Goal: Information Seeking & Learning: Learn about a topic

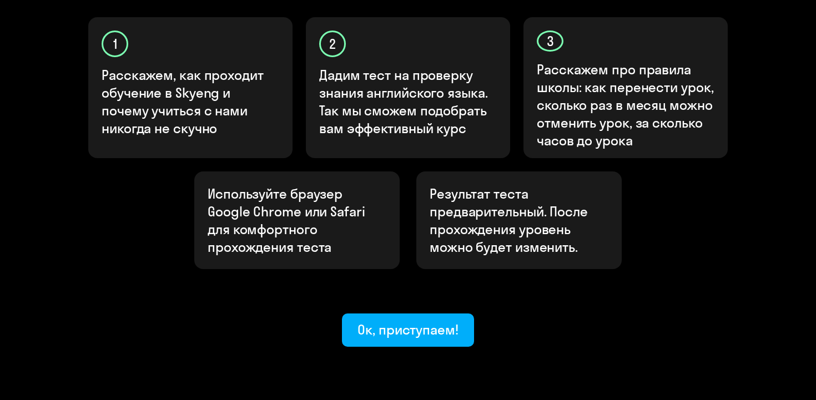
scroll to position [391, 0]
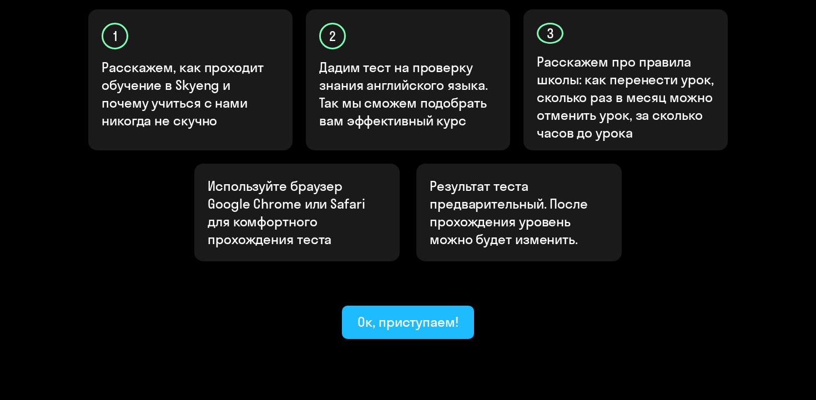
click at [430, 306] on button "Ок, приступаем!" at bounding box center [408, 322] width 132 height 33
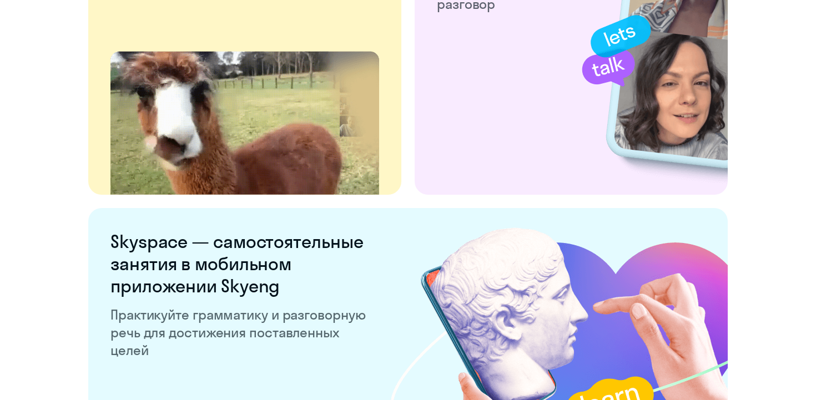
scroll to position [2174, 0]
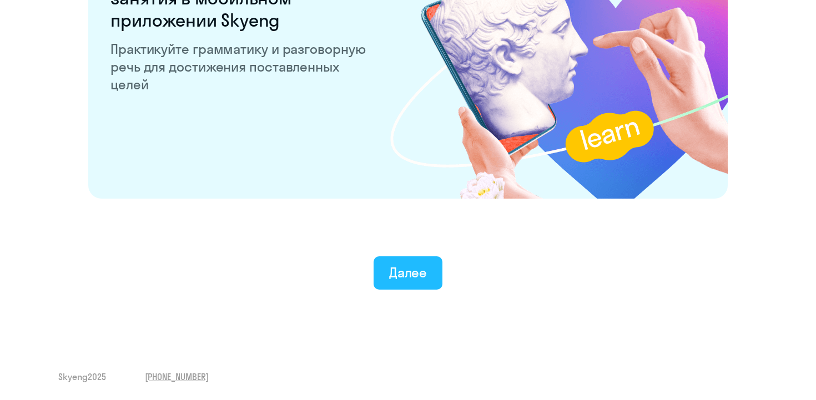
click at [420, 269] on div "Далее" at bounding box center [408, 273] width 38 height 18
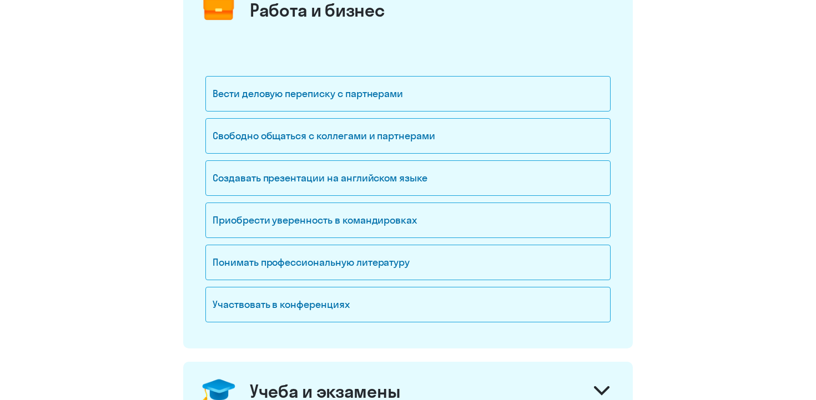
scroll to position [169, 0]
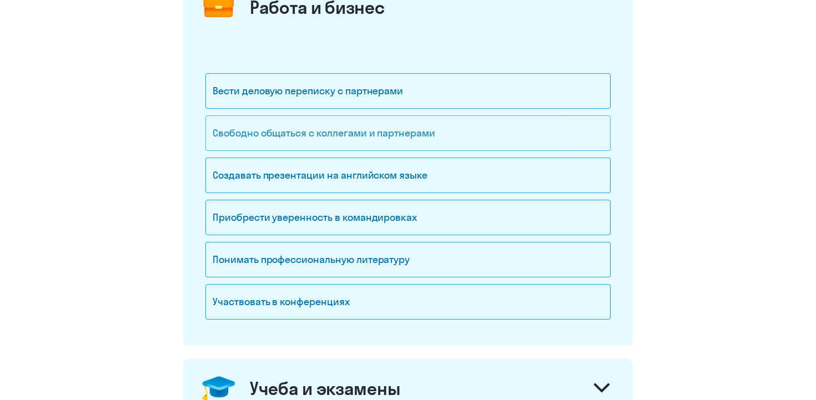
click at [486, 139] on div "Свободно общаться с коллегами и партнерами" at bounding box center [407, 134] width 405 height 36
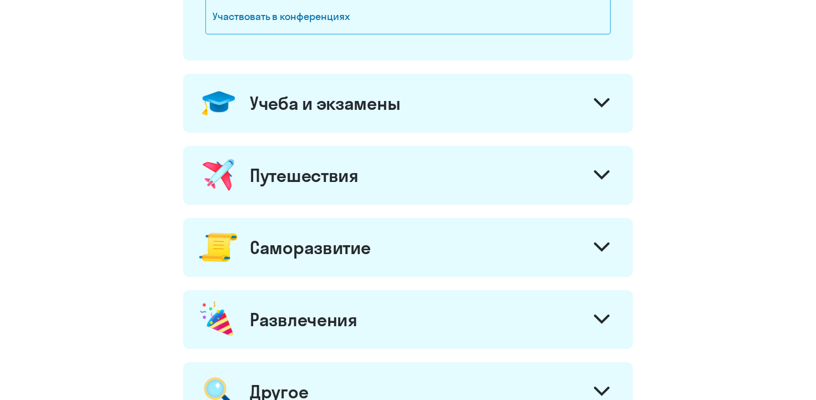
scroll to position [470, 0]
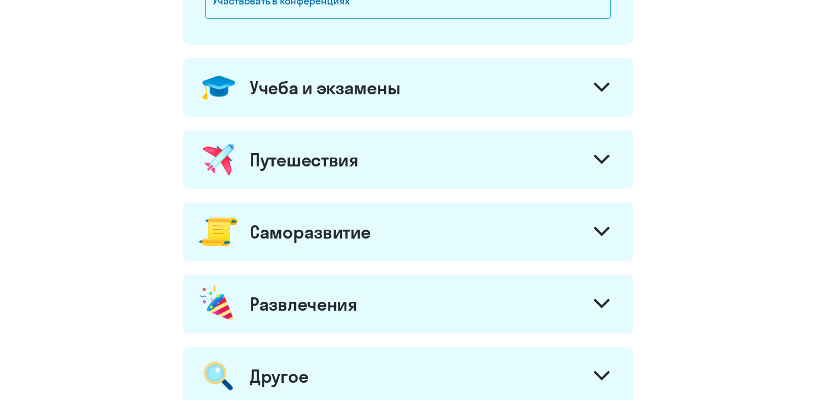
click at [509, 93] on div "Учеба и экзамены" at bounding box center [408, 87] width 450 height 59
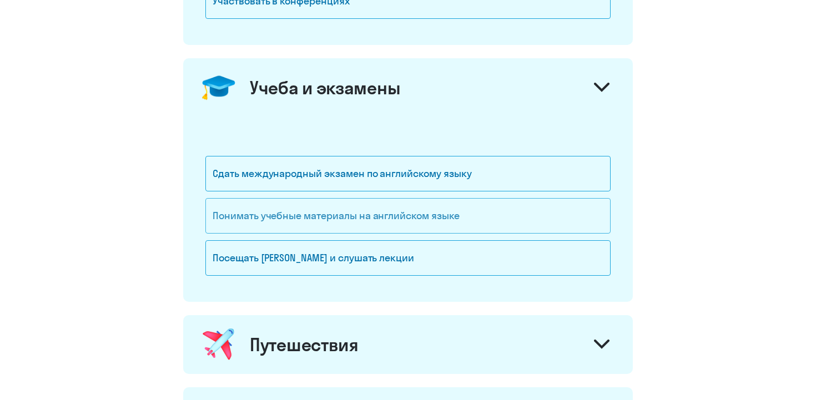
click at [445, 200] on div "Понимать учебные материалы на английском языке" at bounding box center [407, 216] width 405 height 36
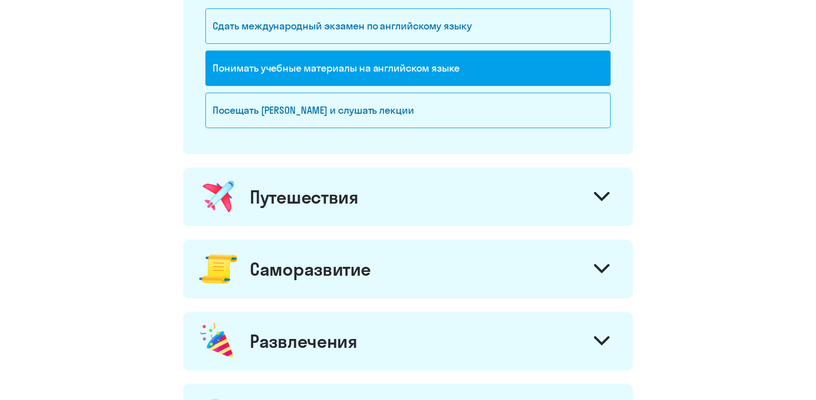
scroll to position [619, 0]
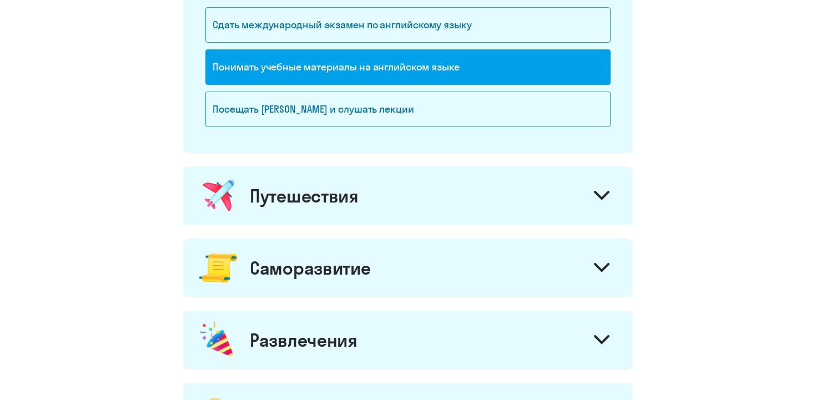
click at [578, 185] on div "Путешествия" at bounding box center [408, 196] width 450 height 59
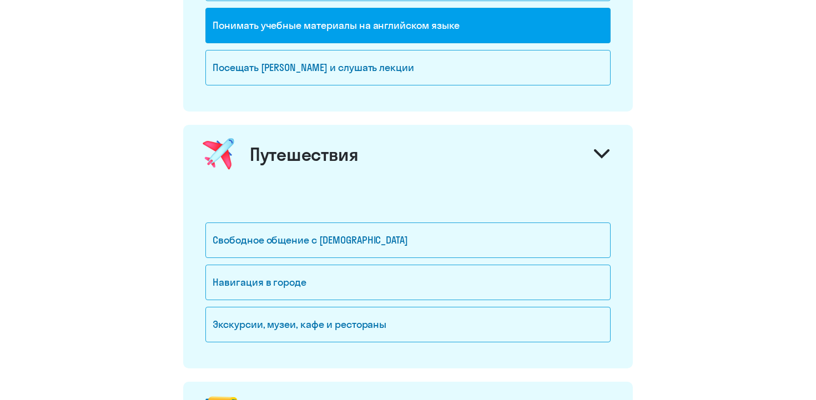
scroll to position [671, 0]
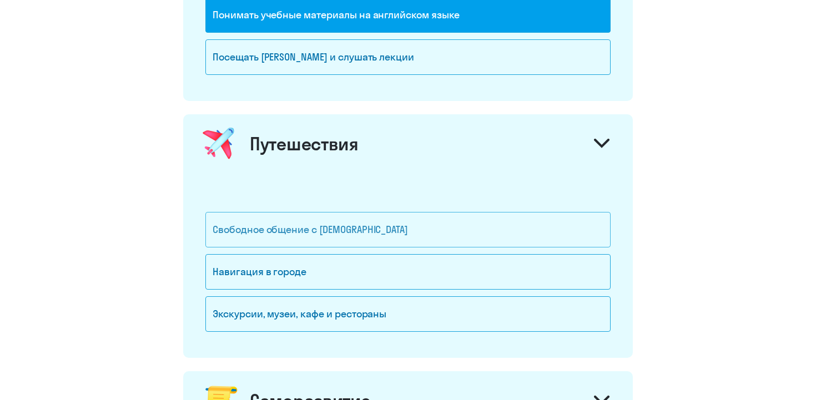
click at [397, 228] on div "Свободное общение с [DEMOGRAPHIC_DATA]" at bounding box center [407, 230] width 405 height 36
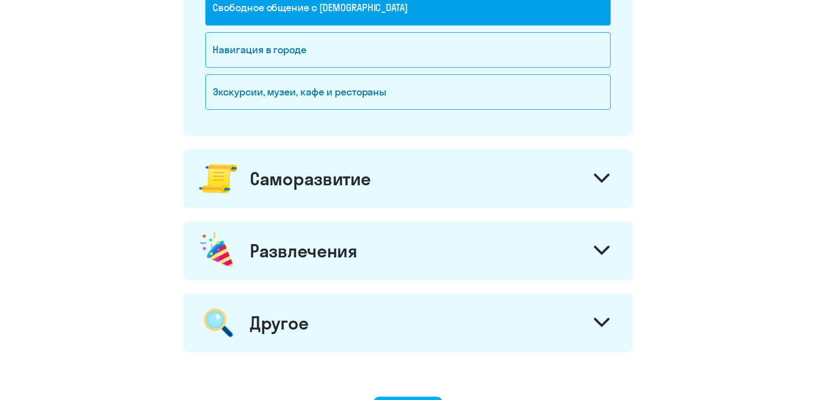
scroll to position [921, 0]
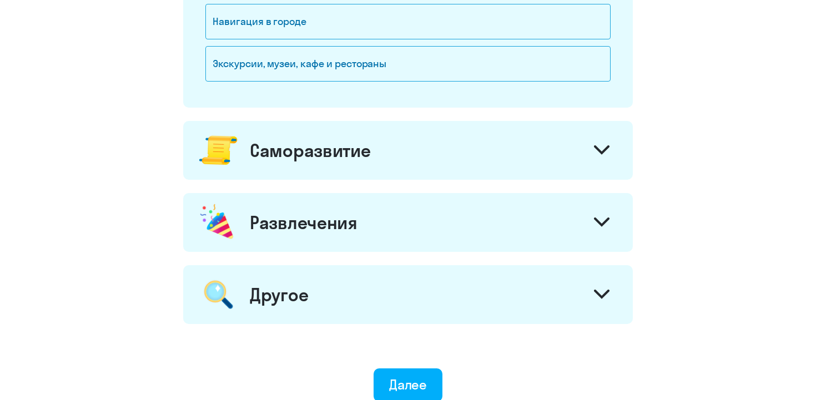
click at [508, 129] on div "Саморазвитие" at bounding box center [408, 150] width 450 height 59
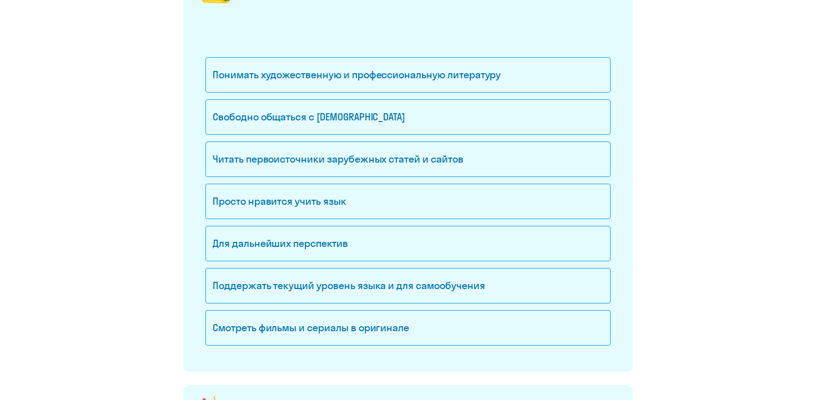
scroll to position [1084, 0]
click at [355, 237] on div "Для дальнейших перспектив" at bounding box center [407, 243] width 405 height 36
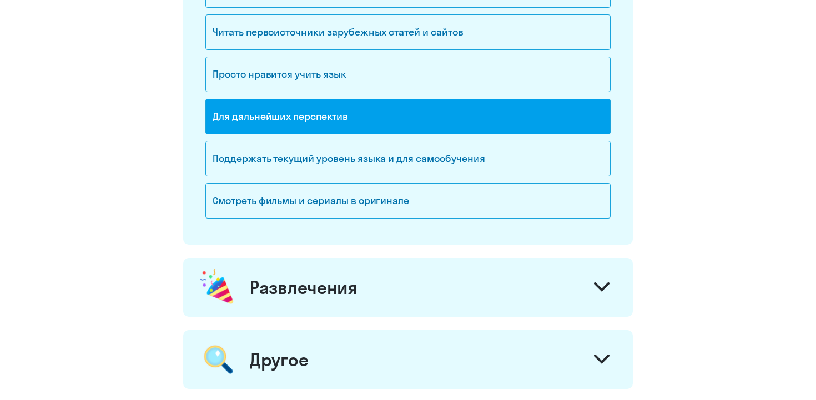
scroll to position [1294, 0]
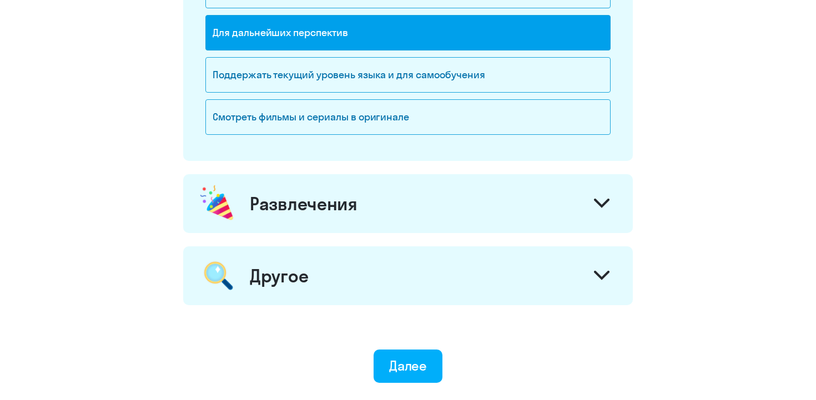
click at [506, 203] on div "Развлечения" at bounding box center [408, 203] width 450 height 59
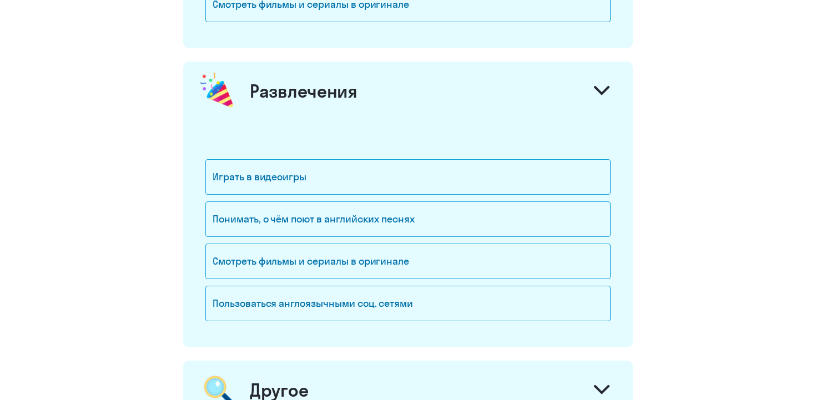
scroll to position [1418, 0]
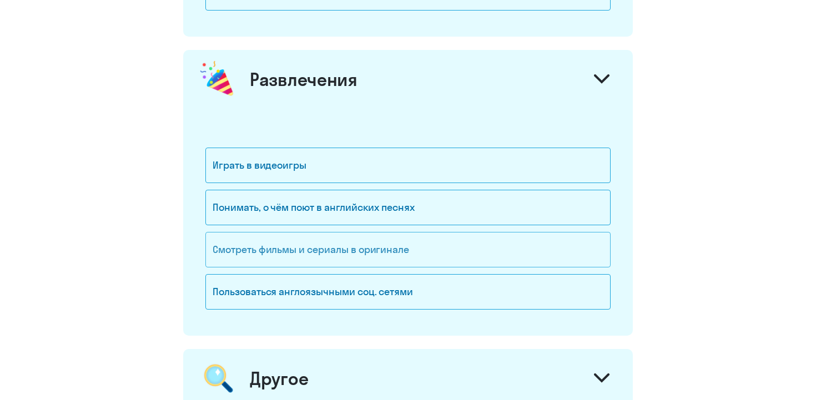
click at [383, 252] on div "Смотреть фильмы и сериалы в оригинале" at bounding box center [407, 250] width 405 height 36
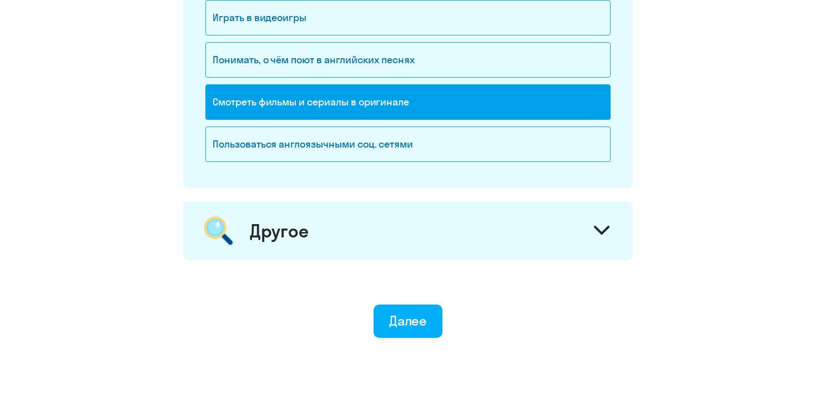
scroll to position [1610, 0]
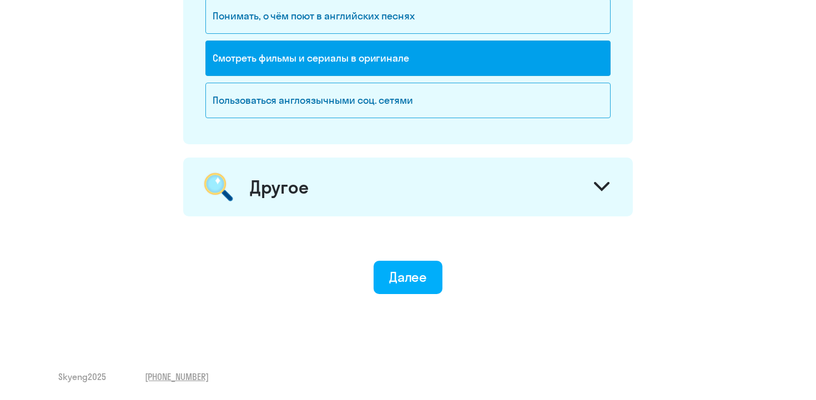
click at [492, 204] on div "Другое" at bounding box center [408, 187] width 450 height 59
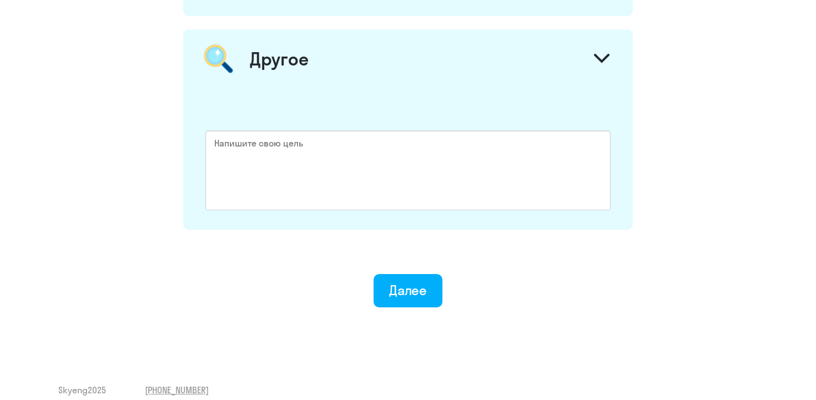
scroll to position [1752, 0]
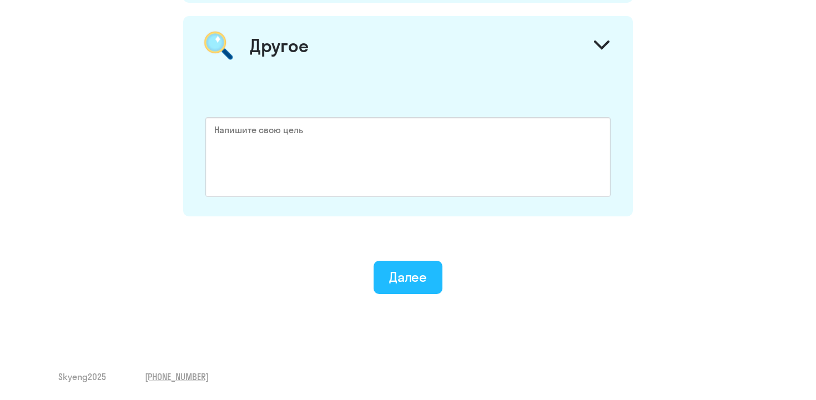
click at [419, 270] on div "Далее" at bounding box center [408, 277] width 38 height 18
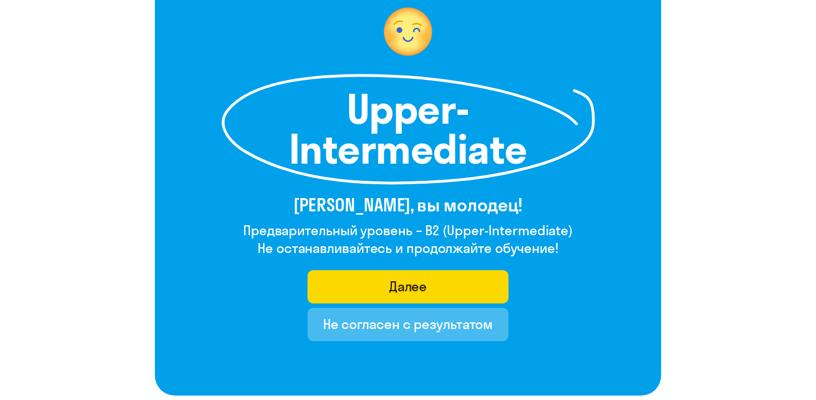
scroll to position [99, 0]
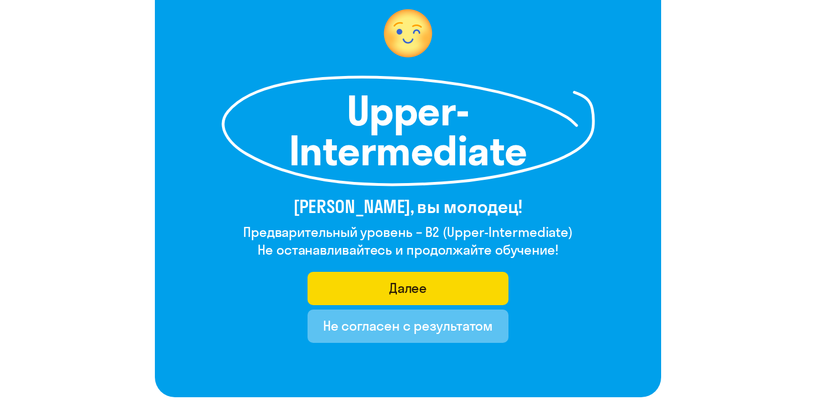
click at [413, 330] on div "Не согласен с результатом" at bounding box center [408, 326] width 170 height 18
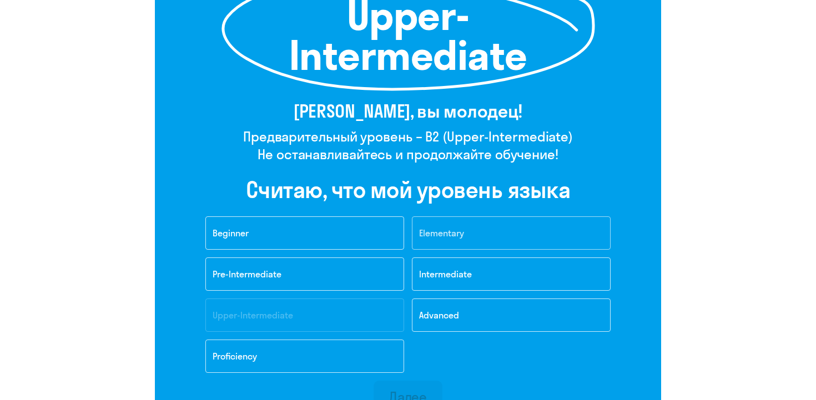
scroll to position [201, 0]
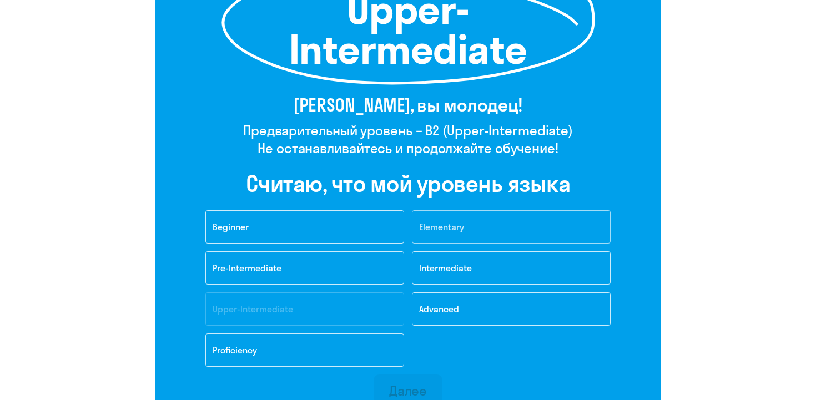
click at [499, 223] on button "Elementary" at bounding box center [511, 226] width 199 height 33
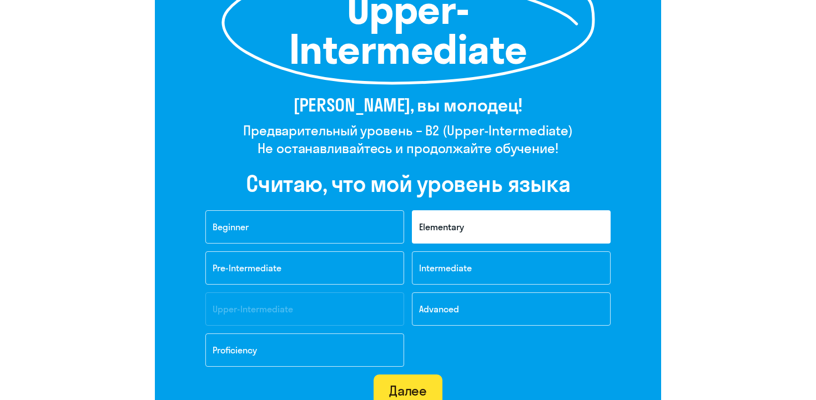
click at [420, 385] on div "Далее" at bounding box center [408, 391] width 38 height 18
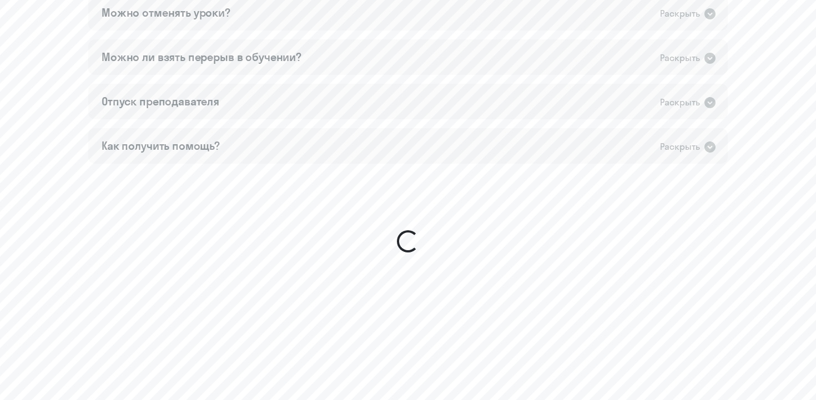
scroll to position [889, 0]
